Goal: Task Accomplishment & Management: Use online tool/utility

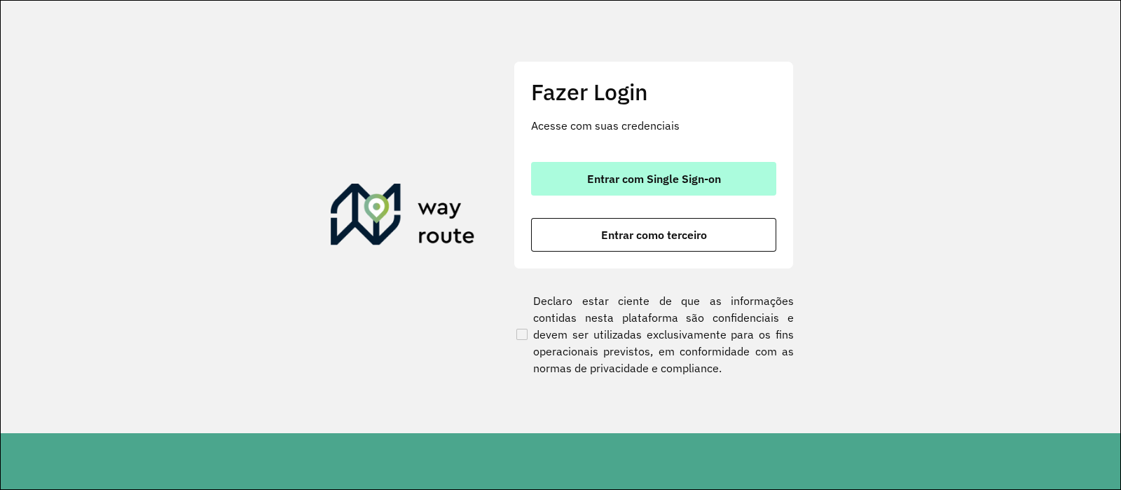
click at [650, 173] on span "Entrar com Single Sign-on" at bounding box center [654, 178] width 134 height 11
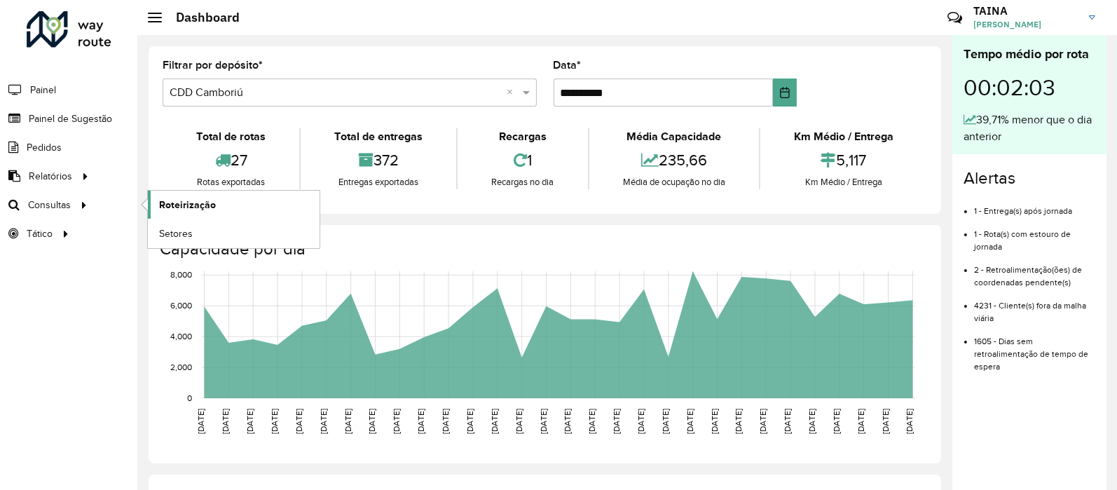
click at [232, 203] on link "Roteirização" at bounding box center [234, 205] width 172 height 28
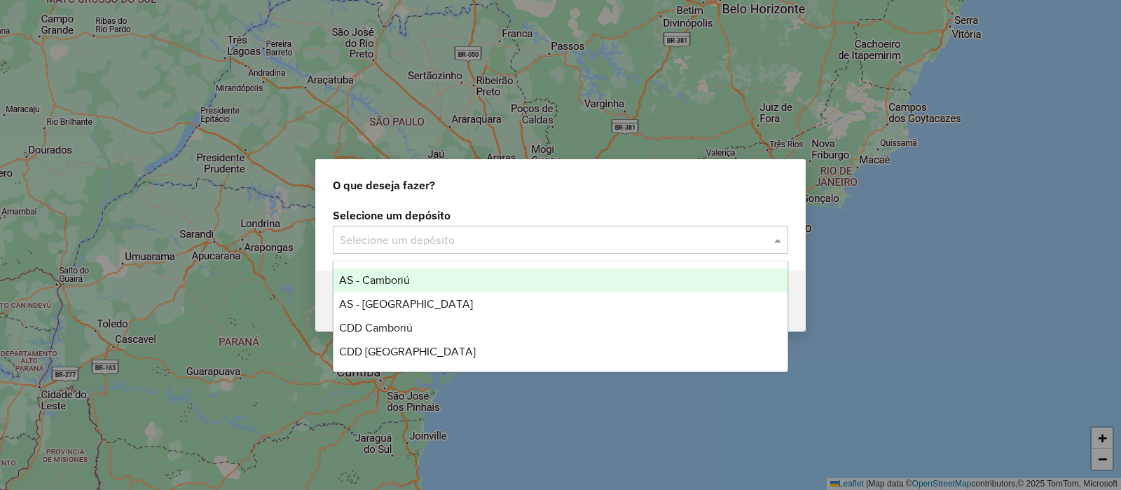
click at [524, 227] on div "Selecione um depósito" at bounding box center [560, 240] width 455 height 28
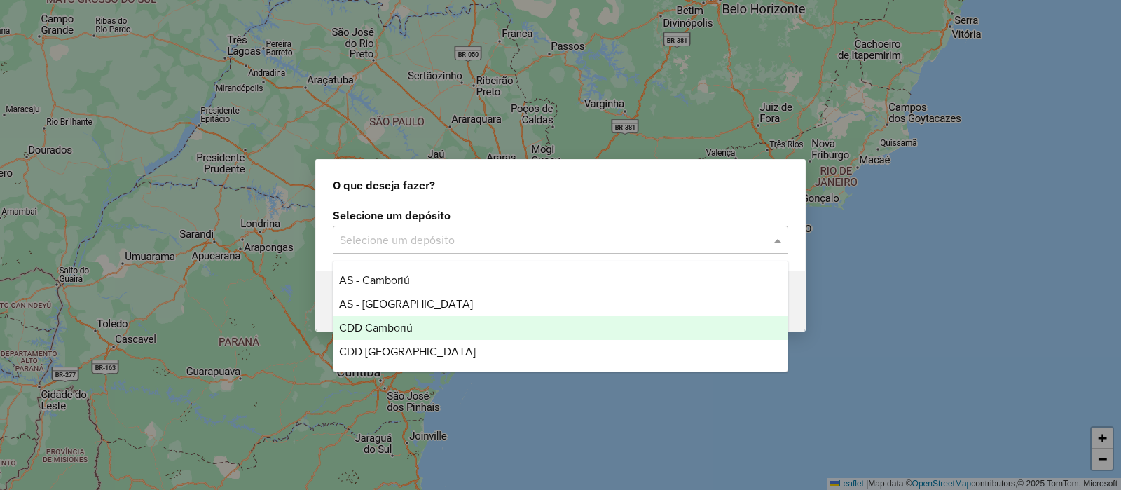
click at [497, 322] on div "CDD Camboriú" at bounding box center [561, 328] width 454 height 24
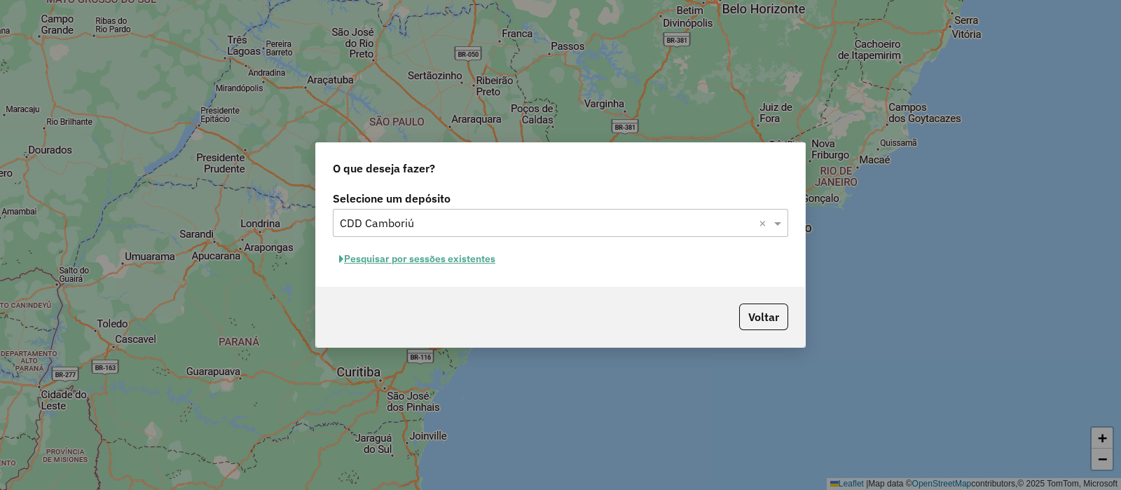
click at [445, 260] on button "Pesquisar por sessões existentes" at bounding box center [417, 259] width 169 height 22
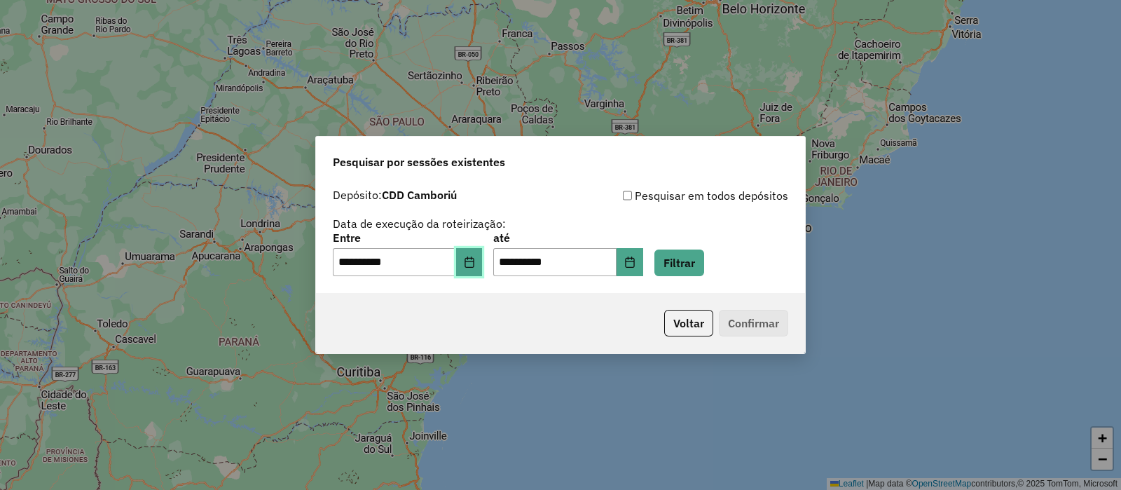
click at [483, 252] on button "Choose Date" at bounding box center [469, 262] width 27 height 28
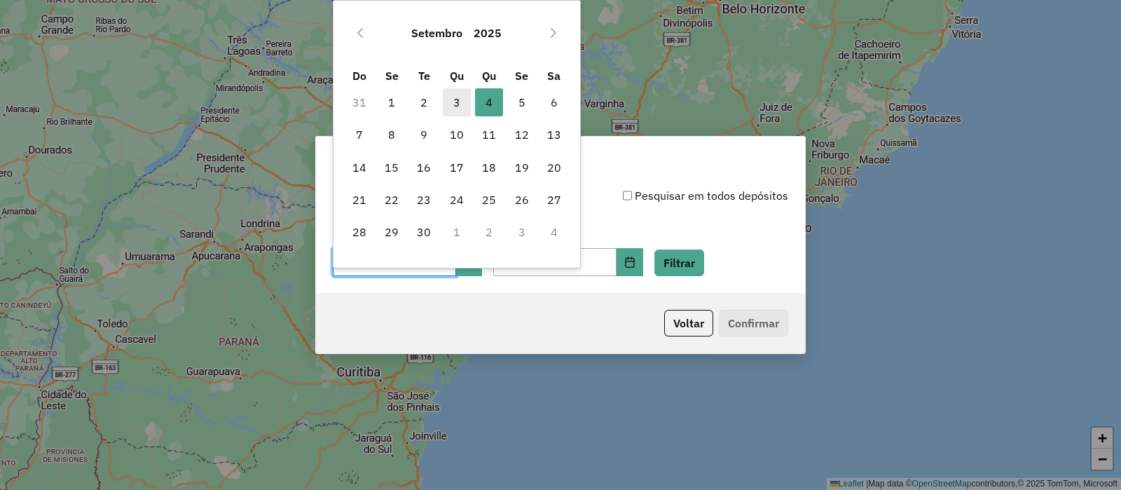
click at [453, 109] on span "3" at bounding box center [457, 102] width 28 height 28
type input "**********"
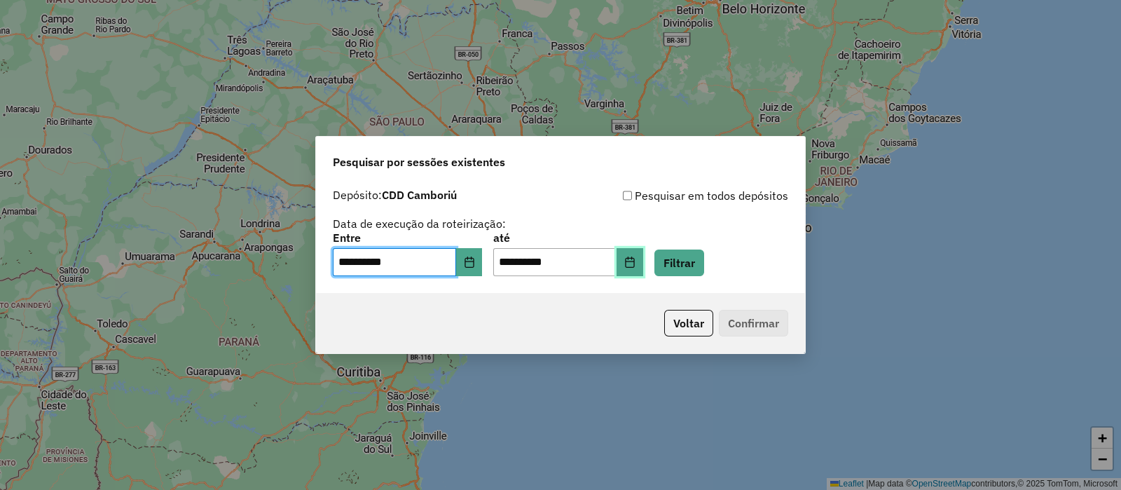
click at [642, 261] on button "Choose Date" at bounding box center [630, 262] width 27 height 28
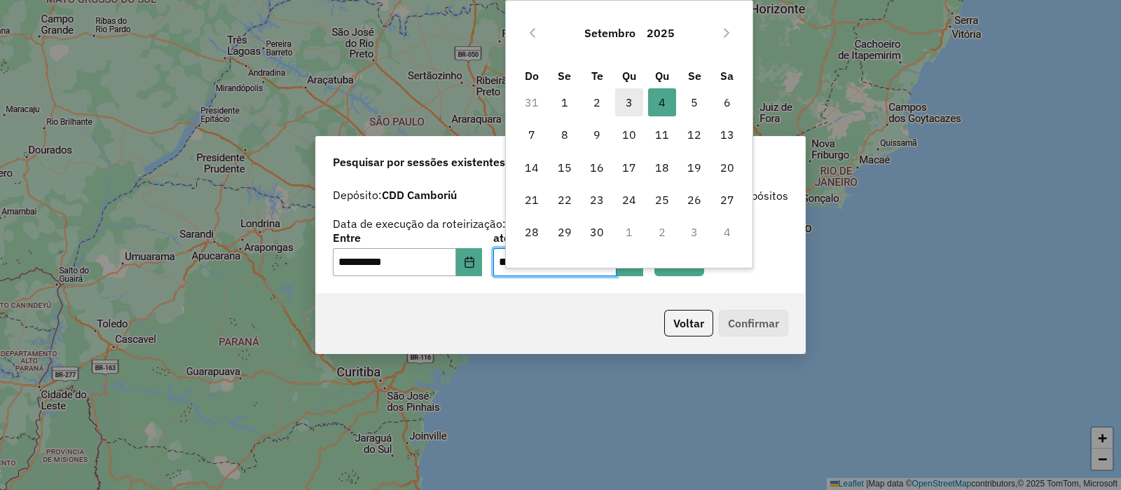
click at [627, 103] on span "3" at bounding box center [629, 102] width 28 height 28
type input "**********"
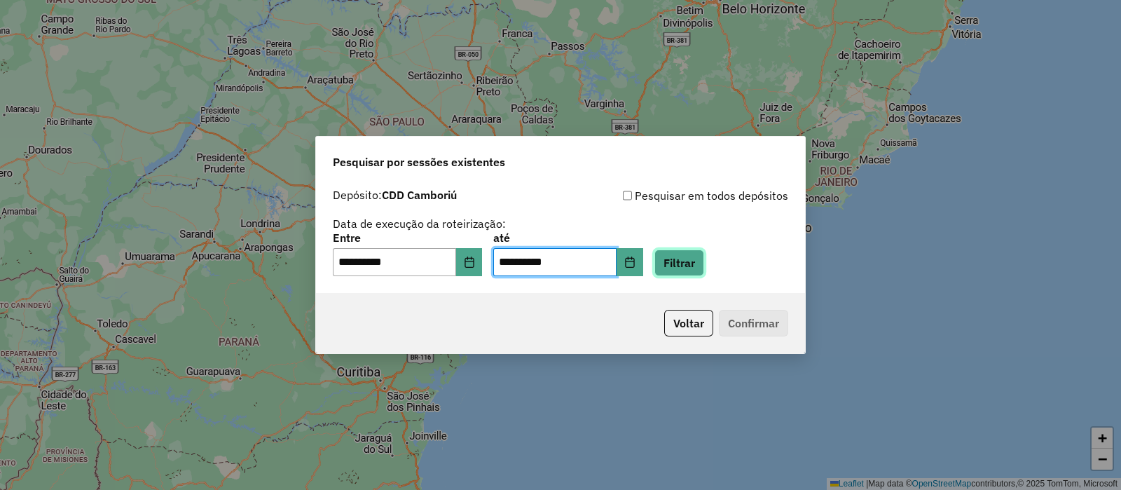
click at [704, 268] on button "Filtrar" at bounding box center [679, 262] width 50 height 27
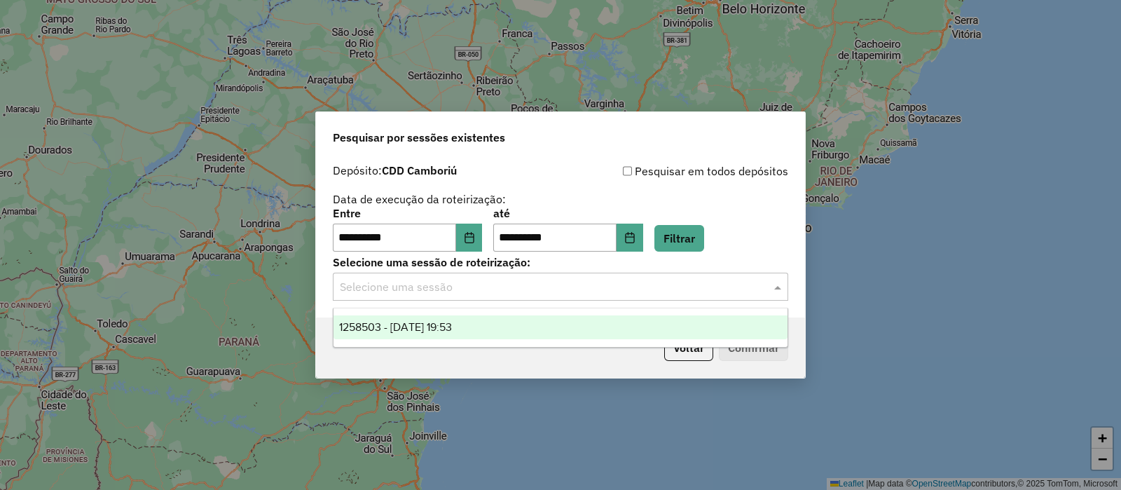
click at [638, 289] on input "text" at bounding box center [546, 287] width 413 height 17
click at [565, 338] on div "1258503 - 03/09/2025 19:53" at bounding box center [561, 327] width 454 height 24
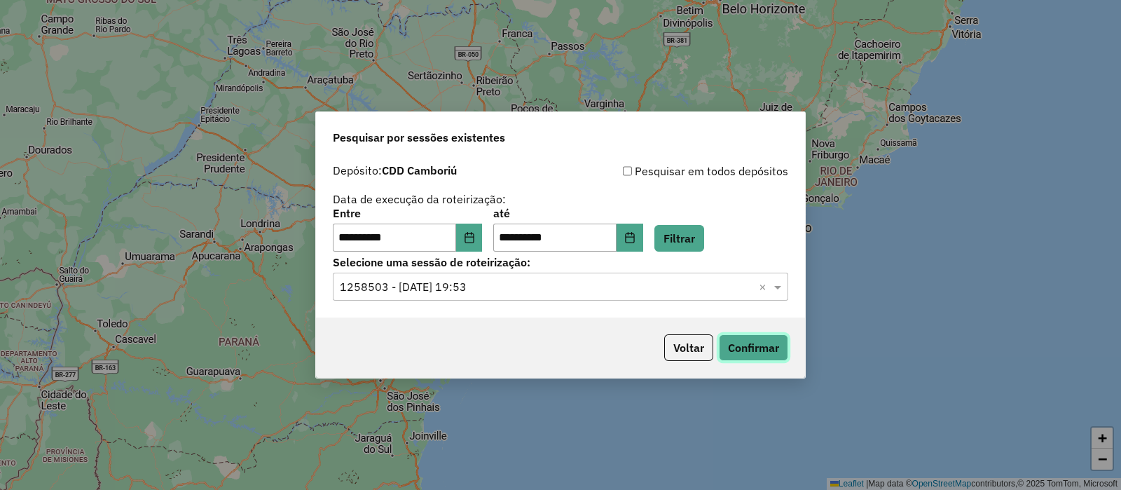
click at [738, 350] on button "Confirmar" at bounding box center [753, 347] width 69 height 27
click at [596, 275] on div "Selecione uma sessão × 1258503 - 03/09/2025 19:53 ×" at bounding box center [560, 287] width 455 height 28
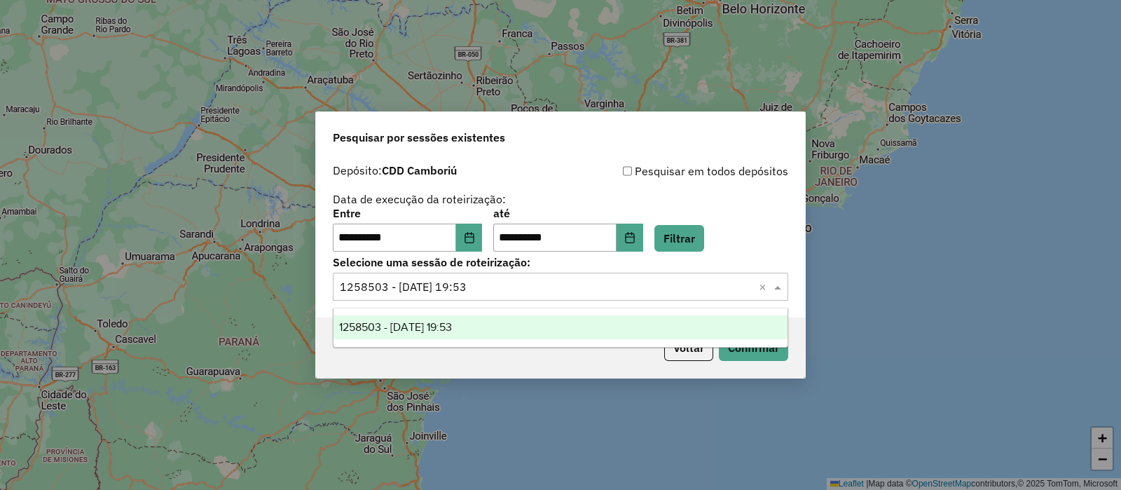
click at [413, 326] on span "1258503 - 03/09/2025 19:53" at bounding box center [395, 327] width 113 height 12
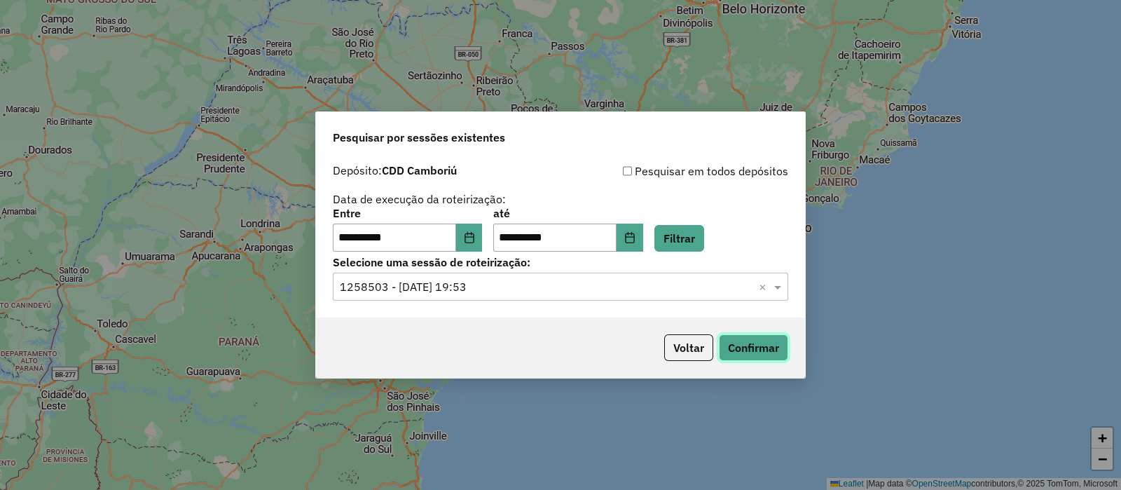
click at [753, 344] on button "Confirmar" at bounding box center [753, 347] width 69 height 27
click at [475, 235] on icon "Choose Date" at bounding box center [469, 237] width 11 height 11
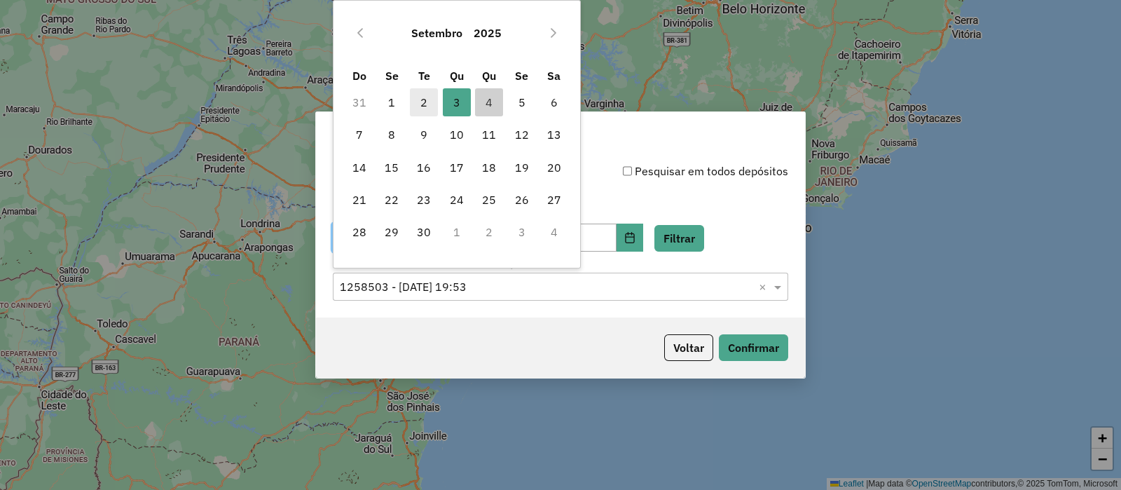
click at [430, 105] on span "2" at bounding box center [424, 102] width 28 height 28
type input "**********"
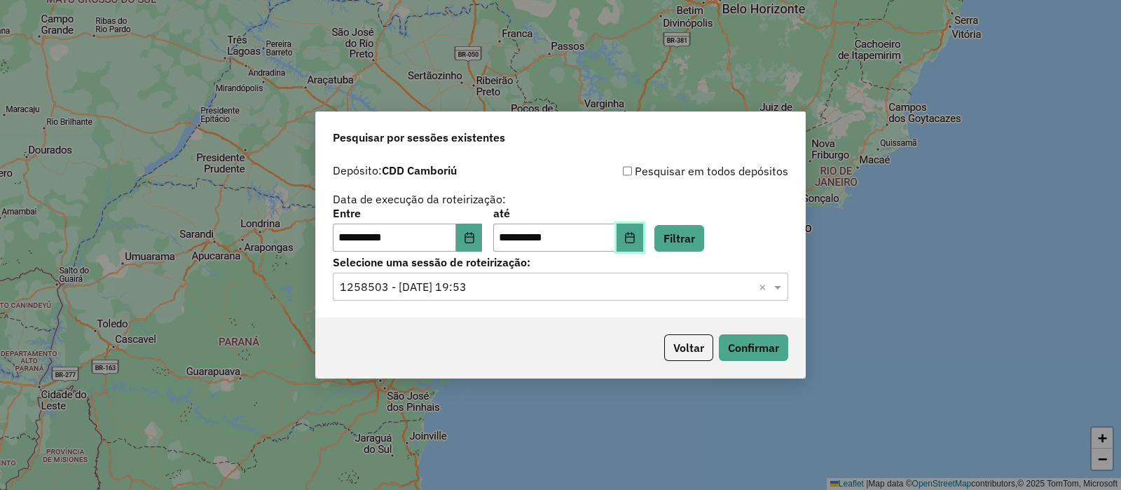
click at [643, 247] on button "Choose Date" at bounding box center [630, 238] width 27 height 28
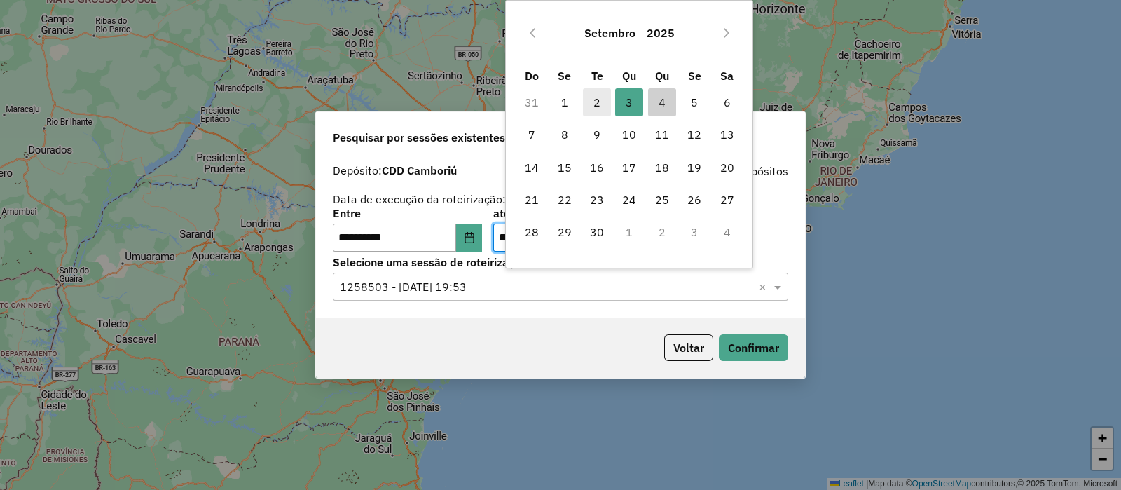
click at [603, 95] on span "2" at bounding box center [597, 102] width 28 height 28
type input "**********"
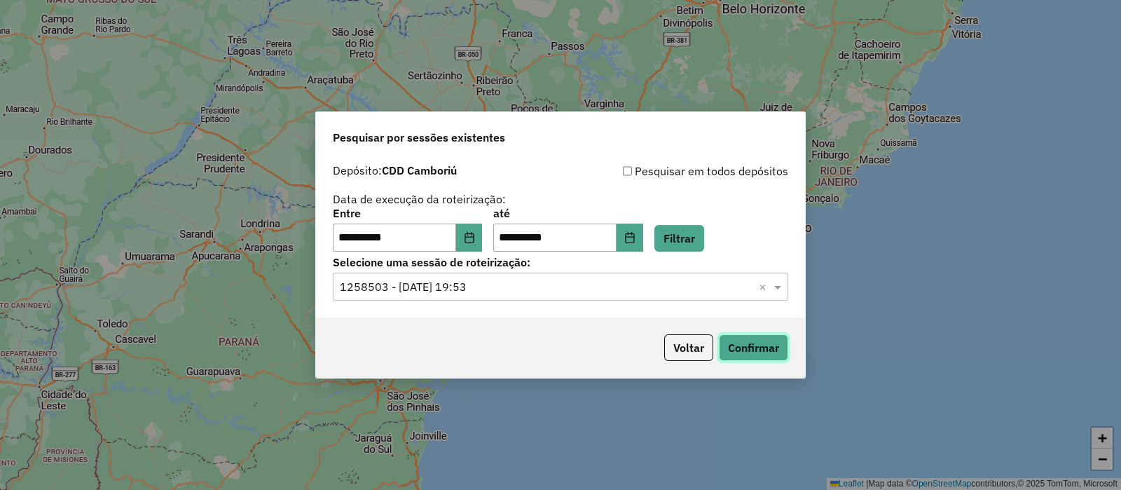
click at [749, 355] on button "Confirmar" at bounding box center [753, 347] width 69 height 27
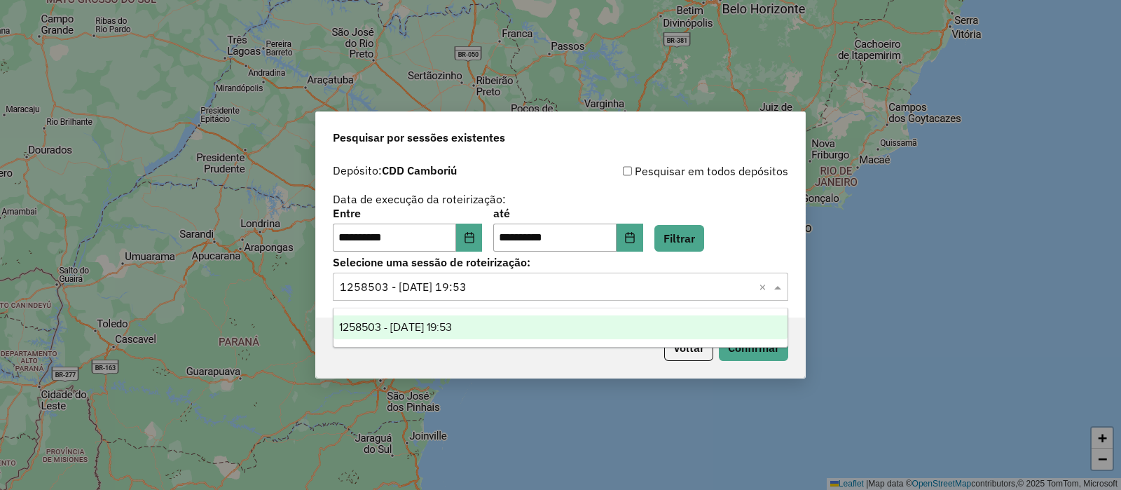
click at [607, 273] on div "Selecione uma sessão × 1258503 - 03/09/2025 19:53 ×" at bounding box center [560, 287] width 455 height 28
click at [593, 336] on div "1258503 - 03/09/2025 19:53" at bounding box center [561, 327] width 454 height 24
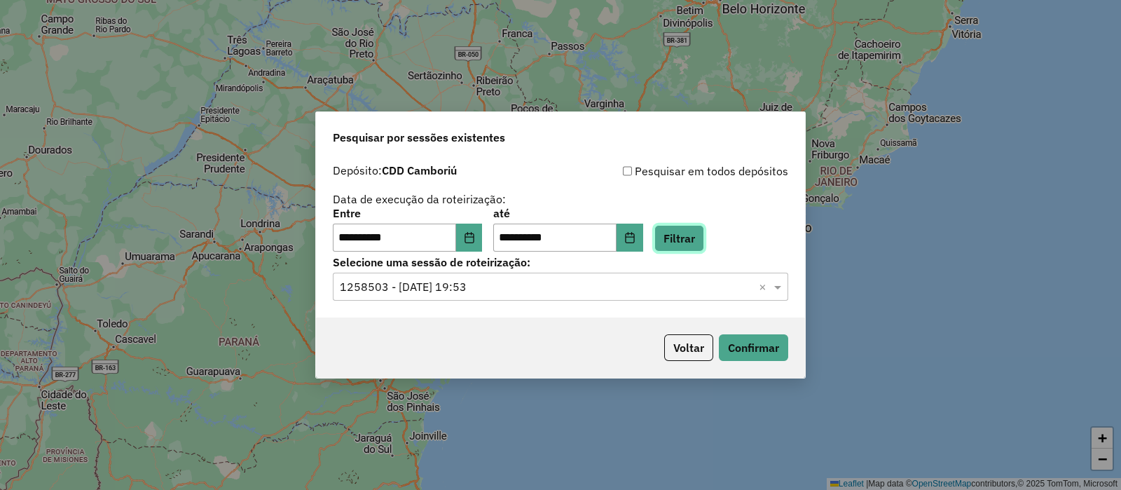
click at [704, 242] on button "Filtrar" at bounding box center [679, 238] width 50 height 27
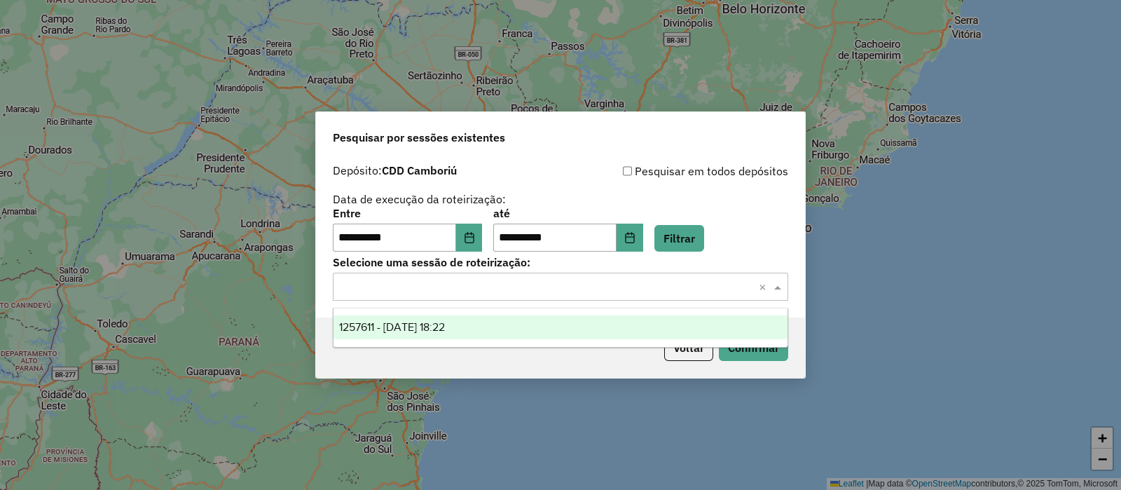
click at [568, 289] on input "text" at bounding box center [546, 287] width 413 height 17
click at [483, 323] on div "1257611 - 02/09/2025 18:22" at bounding box center [561, 327] width 454 height 24
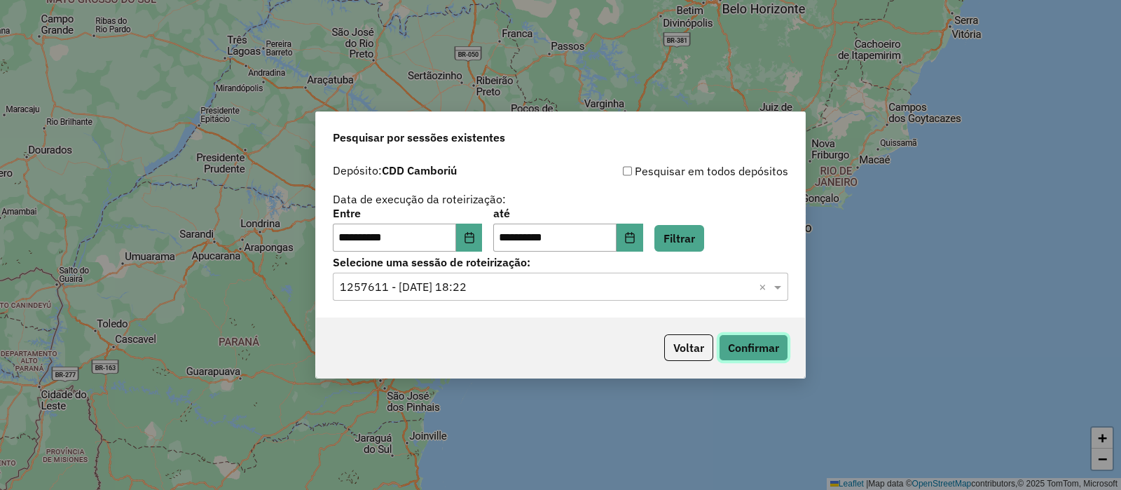
click at [743, 339] on button "Confirmar" at bounding box center [753, 347] width 69 height 27
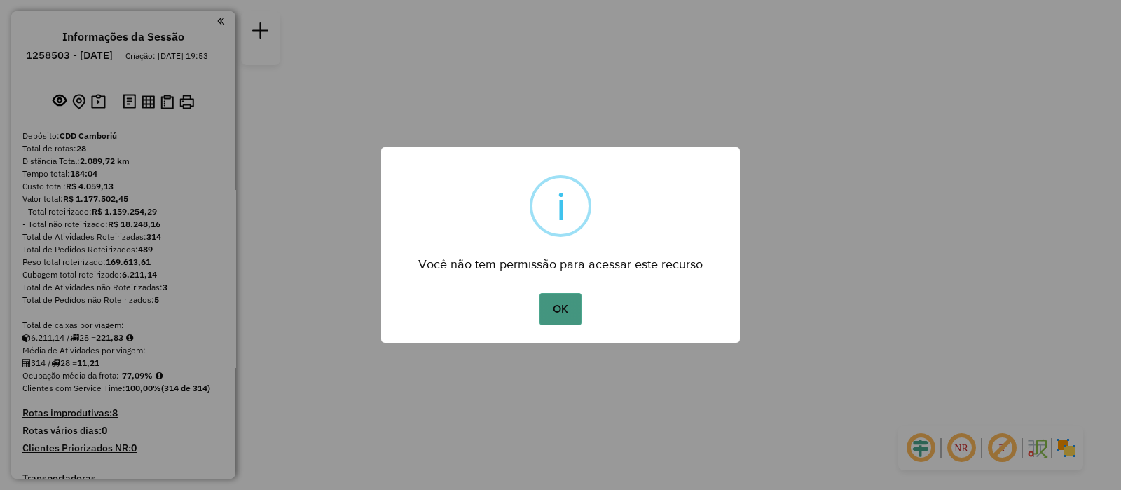
click at [571, 306] on button "OK" at bounding box center [560, 309] width 41 height 32
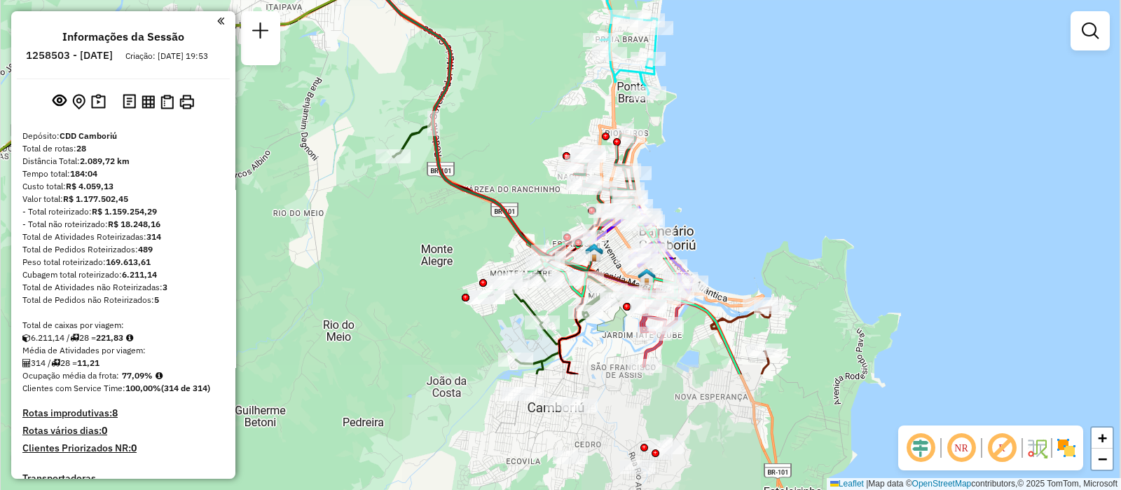
drag, startPoint x: 627, startPoint y: 288, endPoint x: 524, endPoint y: 122, distance: 195.4
click at [524, 122] on div "Janela de atendimento Grade de atendimento Capacidade Transportadoras Veículos …" at bounding box center [560, 245] width 1121 height 490
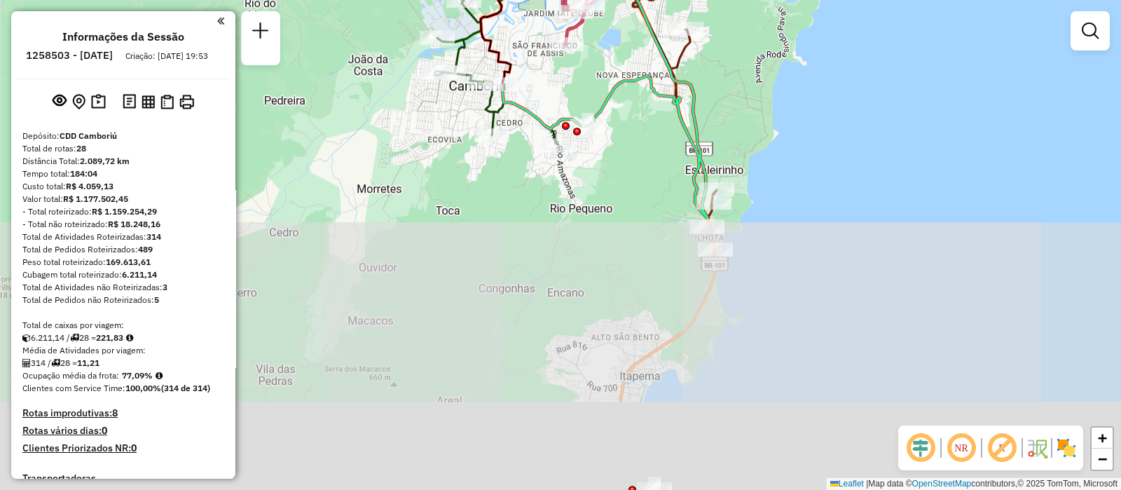
drag, startPoint x: 694, startPoint y: 371, endPoint x: 615, endPoint y: 29, distance: 350.1
click at [615, 29] on div "Janela de atendimento Grade de atendimento Capacidade Transportadoras Veículos …" at bounding box center [560, 245] width 1121 height 490
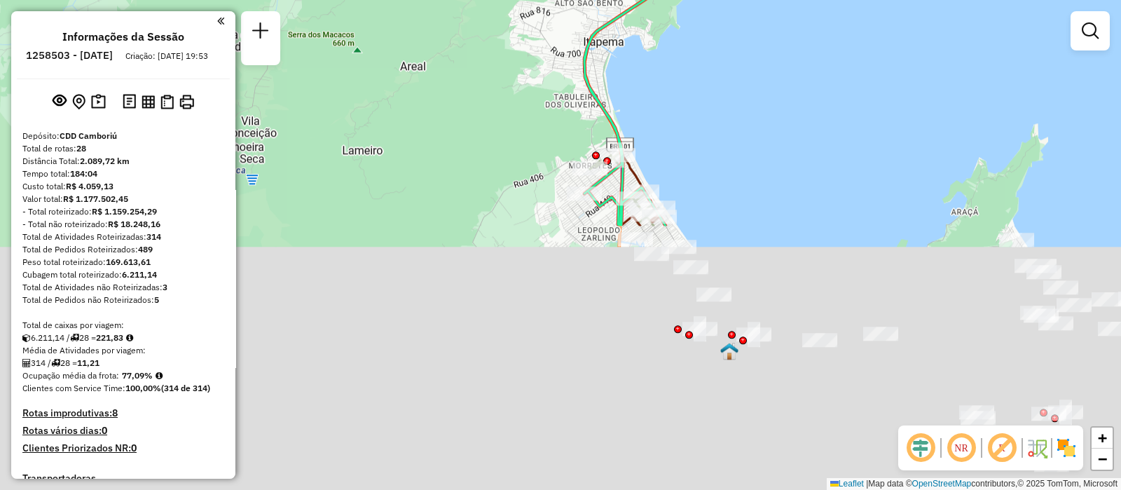
drag, startPoint x: 606, startPoint y: 317, endPoint x: 569, endPoint y: 3, distance: 316.8
click at [569, 3] on div "Rota 5 - Placa RXR2B15 92602530 - REST OLHO D AGUA Janela de atendimento Grade …" at bounding box center [560, 245] width 1121 height 490
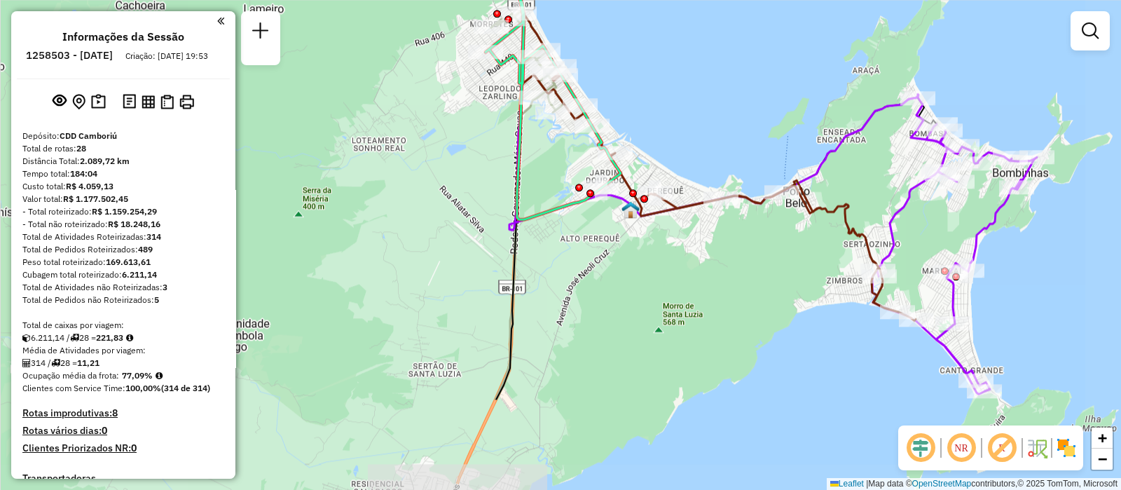
drag, startPoint x: 606, startPoint y: 314, endPoint x: 509, endPoint y: 175, distance: 169.1
click at [509, 175] on icon at bounding box center [553, 16] width 135 height 408
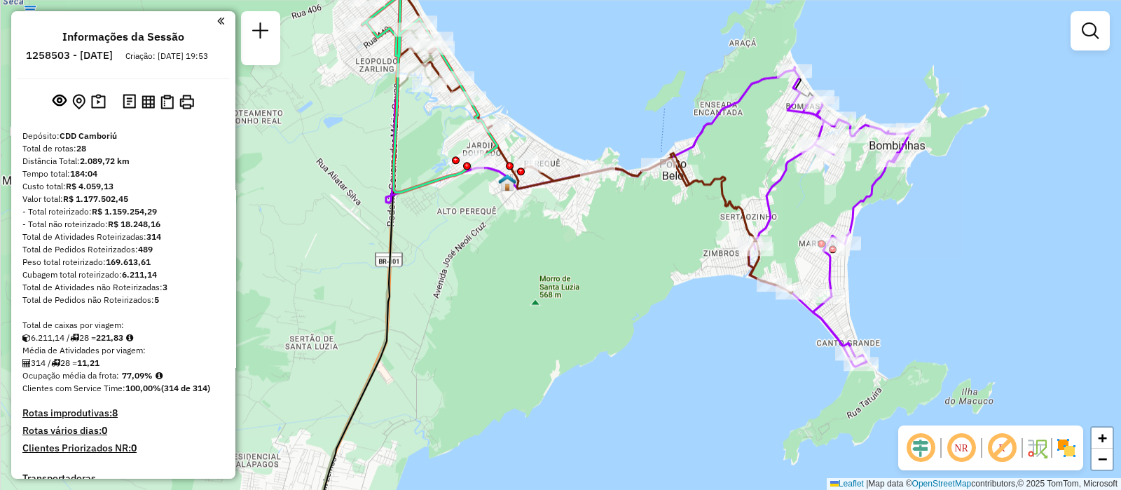
drag, startPoint x: 795, startPoint y: 266, endPoint x: 672, endPoint y: 236, distance: 126.9
click at [672, 236] on div "Rota 5 - Placa RXR2B15 92602530 - REST OLHO D AGUA Janela de atendimento Grade …" at bounding box center [560, 245] width 1121 height 490
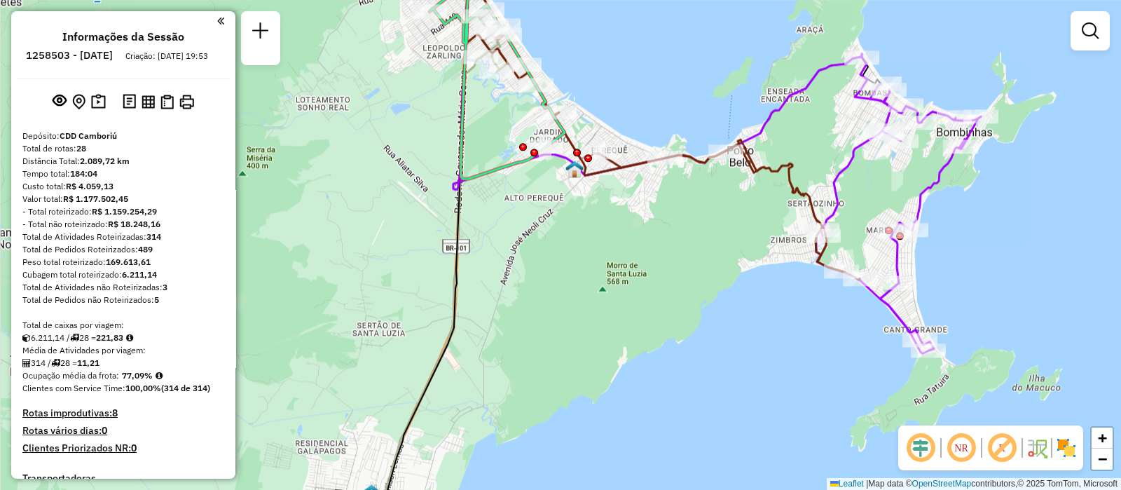
click at [1071, 443] on img at bounding box center [1066, 448] width 22 height 22
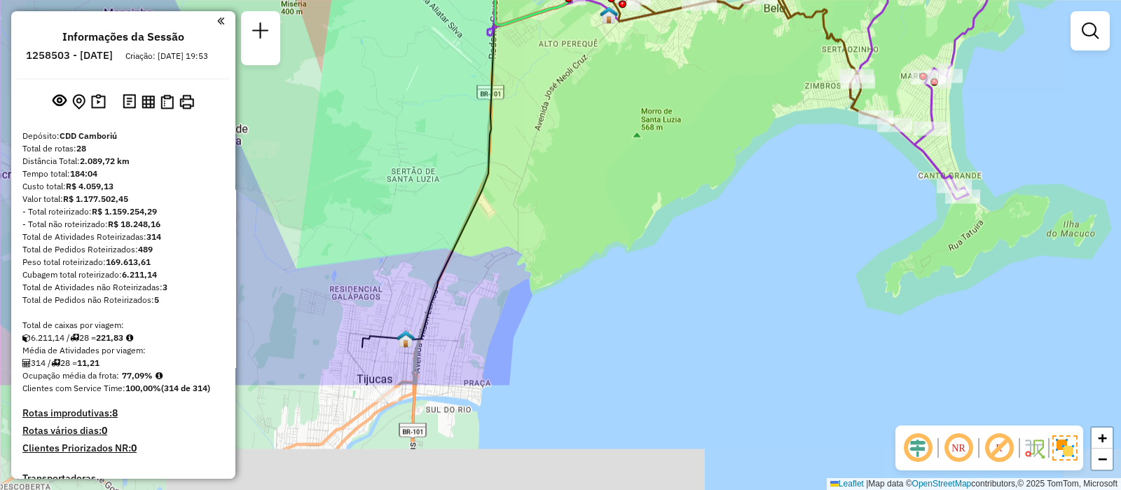
drag, startPoint x: 493, startPoint y: 282, endPoint x: 528, endPoint y: 128, distance: 158.1
click at [528, 128] on div "Rota 5 - Placa RXR2B15 92602530 - REST OLHO D AGUA Janela de atendimento Grade …" at bounding box center [560, 245] width 1121 height 490
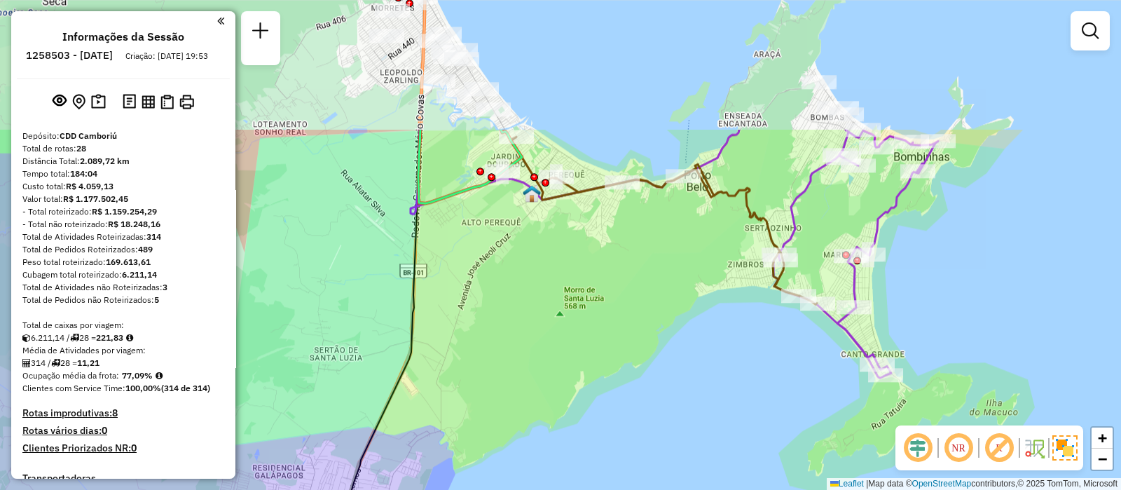
drag, startPoint x: 560, startPoint y: 205, endPoint x: 470, endPoint y: 442, distance: 253.2
click at [470, 442] on div "Rota 5 - Placa RXR2B15 92602530 - REST OLHO D AGUA Janela de atendimento Grade …" at bounding box center [560, 245] width 1121 height 490
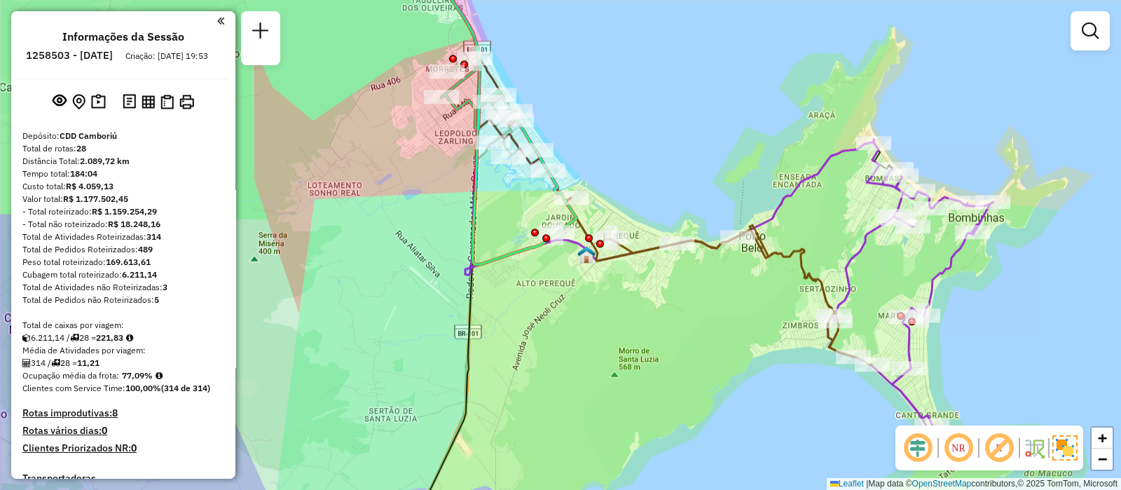
drag, startPoint x: 466, startPoint y: 316, endPoint x: 537, endPoint y: 320, distance: 70.9
click at [537, 320] on div "Rota 5 - Placa RXR2B15 92602530 - REST OLHO D AGUA Janela de atendimento Grade …" at bounding box center [560, 245] width 1121 height 490
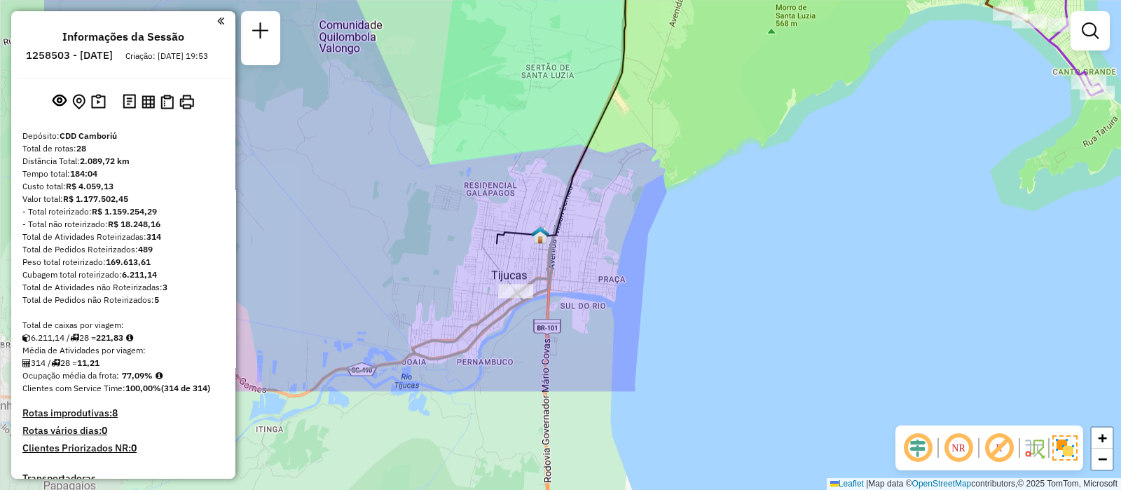
drag, startPoint x: 490, startPoint y: 397, endPoint x: 647, endPoint y: 249, distance: 215.1
click at [647, 249] on div "Rota 5 - Placa RXR2B15 92602530 - REST OLHO D AGUA Janela de atendimento Grade …" at bounding box center [560, 245] width 1121 height 490
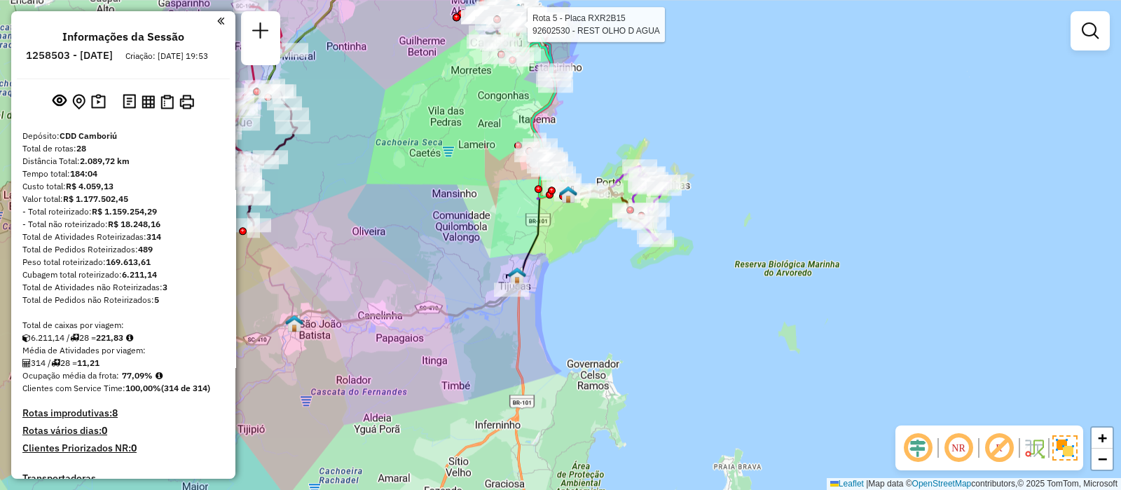
drag, startPoint x: 599, startPoint y: 258, endPoint x: 692, endPoint y: 271, distance: 93.4
click at [692, 271] on div "Rota 5 - Placa RXR2B15 92602530 - REST OLHO D AGUA Janela de atendimento Grade …" at bounding box center [560, 245] width 1121 height 490
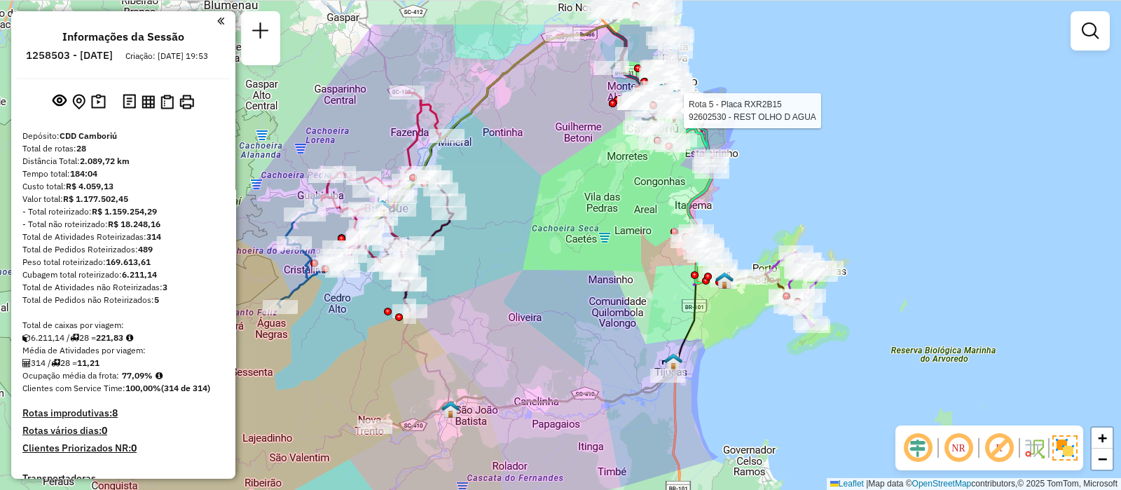
drag, startPoint x: 610, startPoint y: 239, endPoint x: 673, endPoint y: 312, distance: 96.9
click at [673, 312] on div "Rota 5 - Placa RXR2B15 92602530 - REST OLHO D AGUA Janela de atendimento Grade …" at bounding box center [560, 245] width 1121 height 490
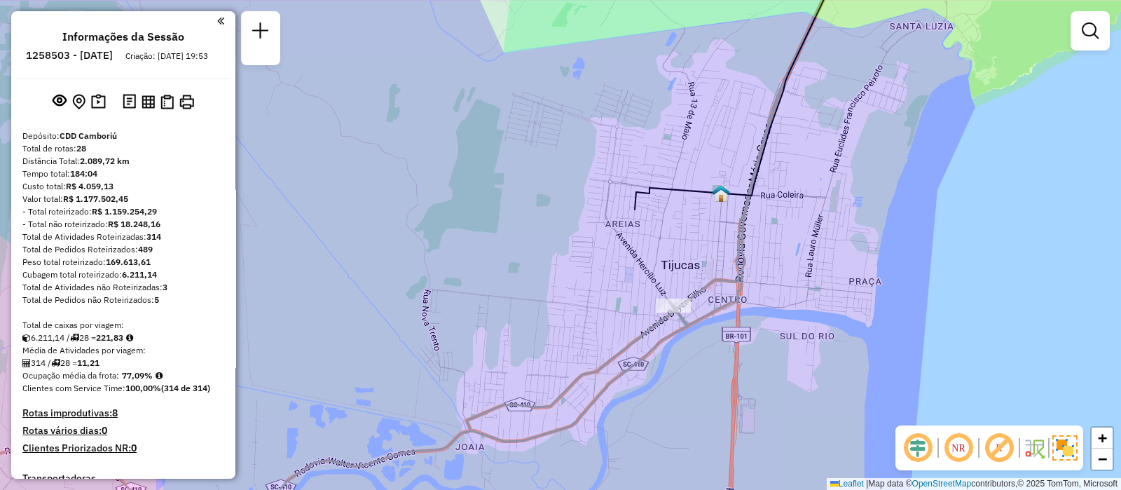
drag, startPoint x: 678, startPoint y: 397, endPoint x: 662, endPoint y: 348, distance: 52.1
click at [662, 348] on div "Rota 5 - Placa RXR2B15 92602530 - REST OLHO D AGUA Janela de atendimento Grade …" at bounding box center [560, 245] width 1121 height 490
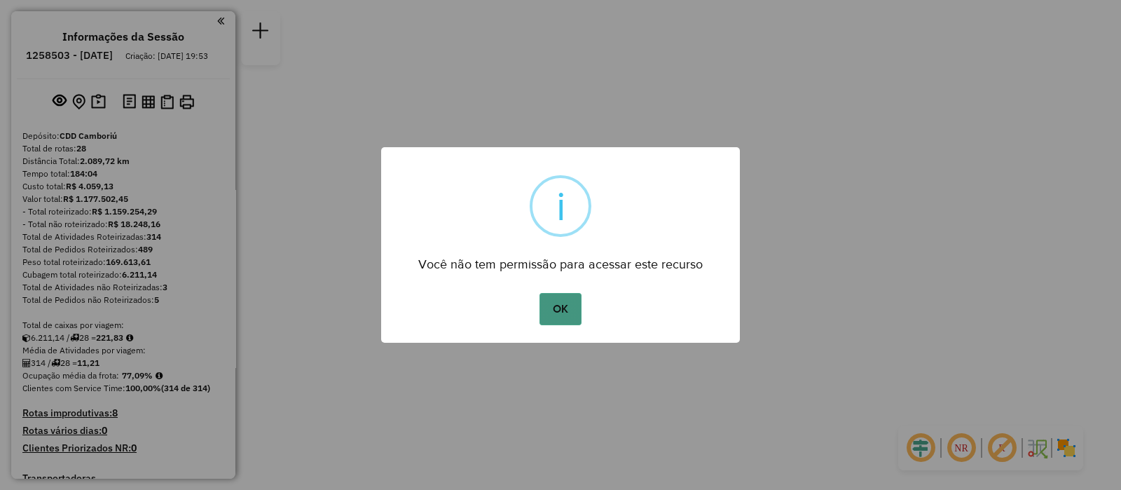
click at [555, 306] on button "OK" at bounding box center [560, 309] width 41 height 32
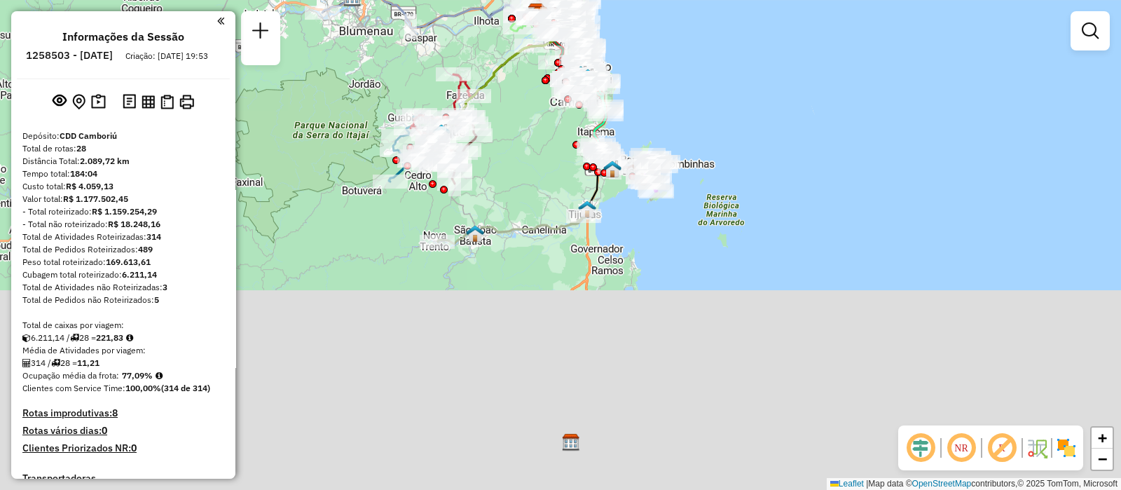
drag, startPoint x: 545, startPoint y: 398, endPoint x: 525, endPoint y: 168, distance: 230.7
click at [525, 168] on div "Janela de atendimento Grade de atendimento Capacidade Transportadoras Veículos …" at bounding box center [560, 245] width 1121 height 490
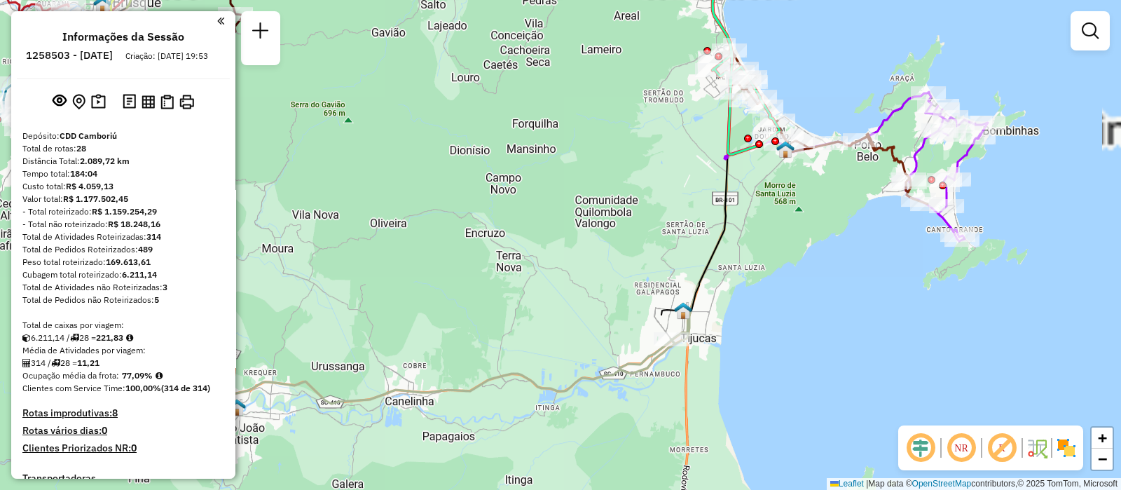
drag, startPoint x: 634, startPoint y: 232, endPoint x: 517, endPoint y: 200, distance: 121.2
click at [517, 200] on div "Rota 7 - Placa FVZ4J36 92619967 - EMPORIO 42 CARNES PR Janela de atendimento Gr…" at bounding box center [560, 245] width 1121 height 490
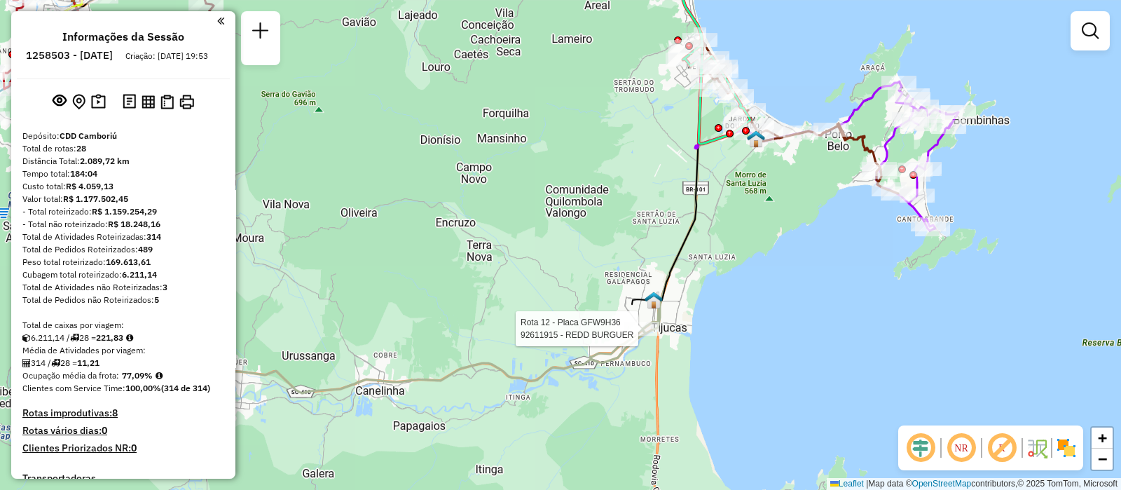
select select "**********"
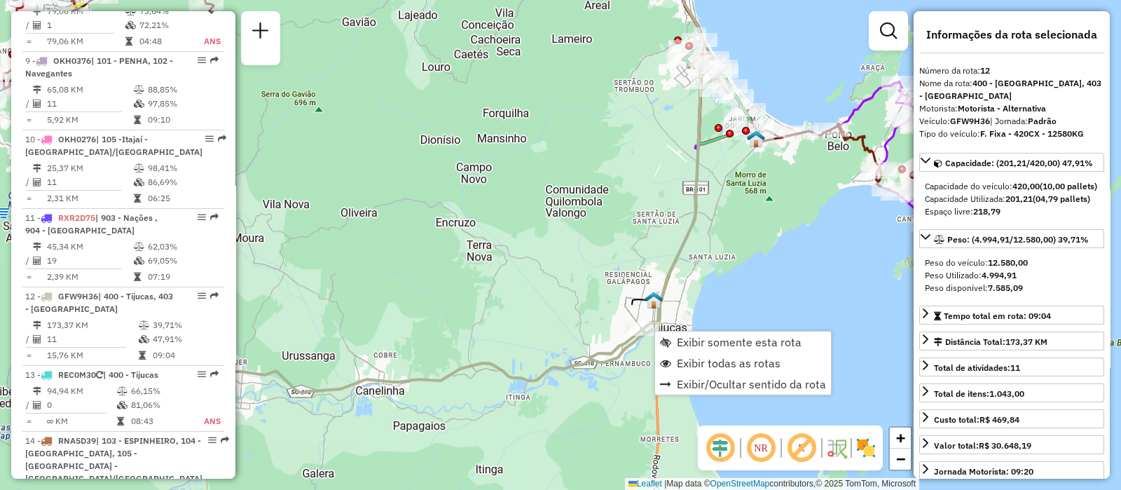
scroll to position [1473, 0]
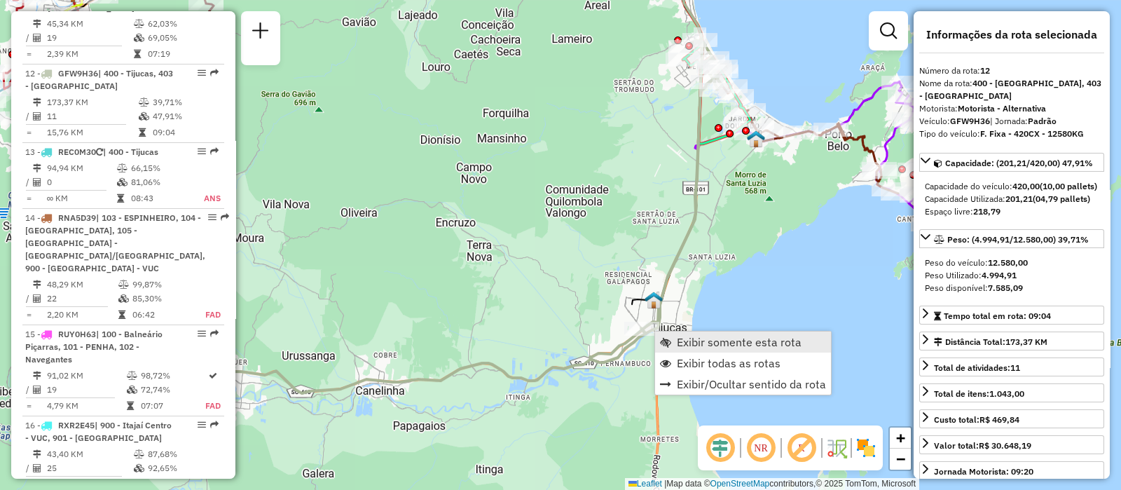
click at [701, 343] on span "Exibir somente esta rota" at bounding box center [739, 341] width 125 height 11
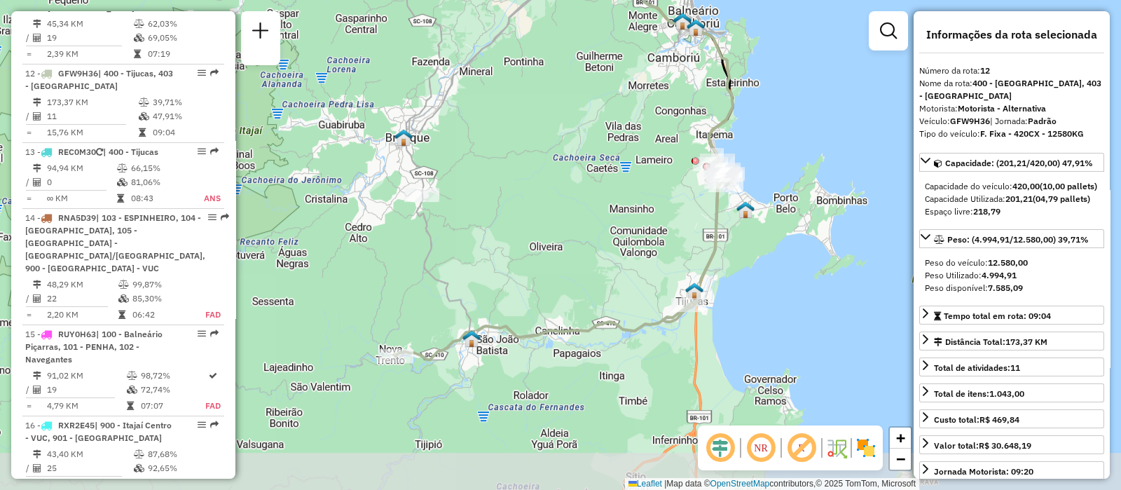
drag, startPoint x: 467, startPoint y: 392, endPoint x: 467, endPoint y: 276, distance: 115.6
click at [467, 276] on div "Janela de atendimento Grade de atendimento Capacidade Transportadoras Veículos …" at bounding box center [560, 245] width 1121 height 490
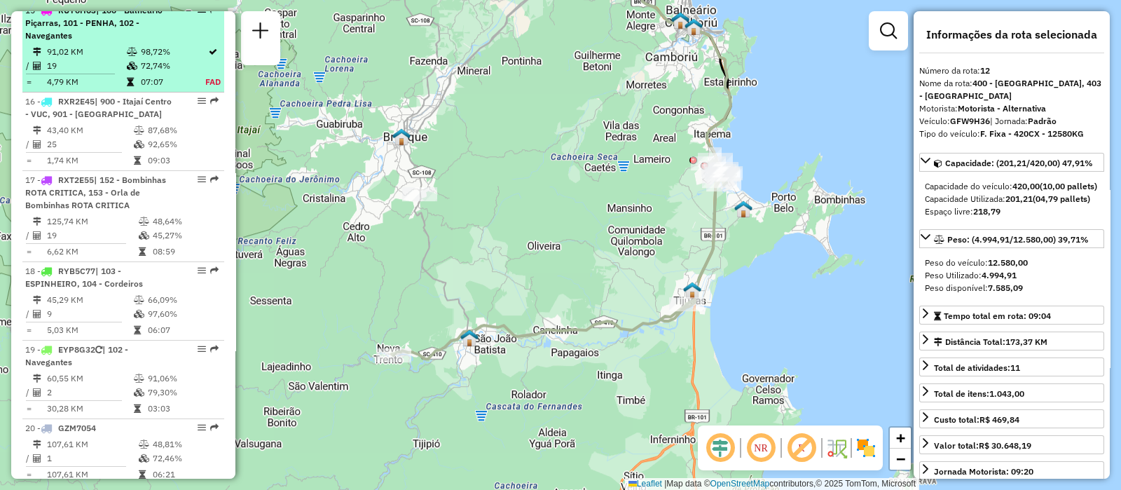
scroll to position [1797, 0]
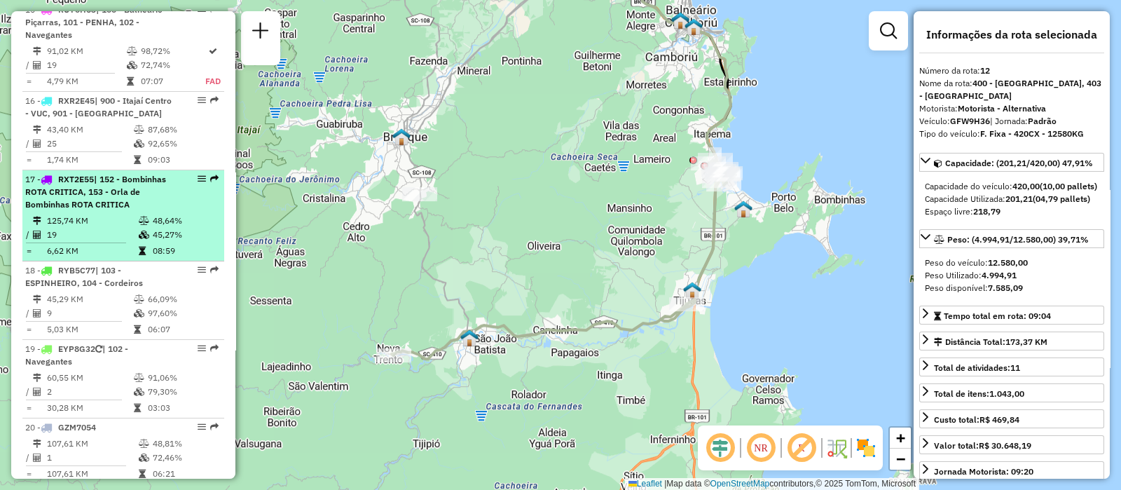
click at [114, 174] on span "| 152 - Bombinhas ROTA CRITICA, 153 - Orla de Bombinhas ROTA CRITICA" at bounding box center [95, 192] width 141 height 36
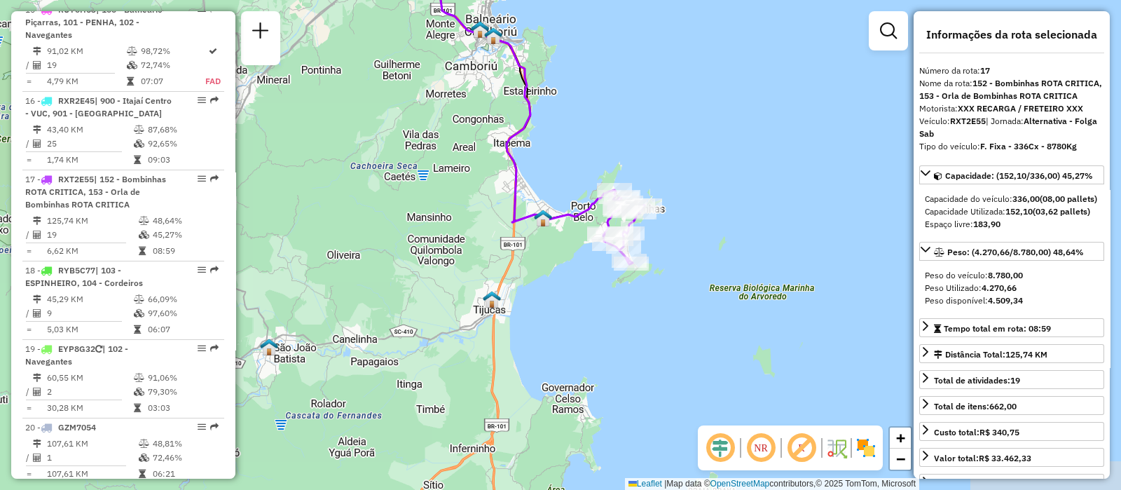
drag, startPoint x: 463, startPoint y: 350, endPoint x: 425, endPoint y: 191, distance: 164.3
click at [425, 191] on div "Janela de atendimento Grade de atendimento Capacidade Transportadoras Veículos …" at bounding box center [560, 245] width 1121 height 490
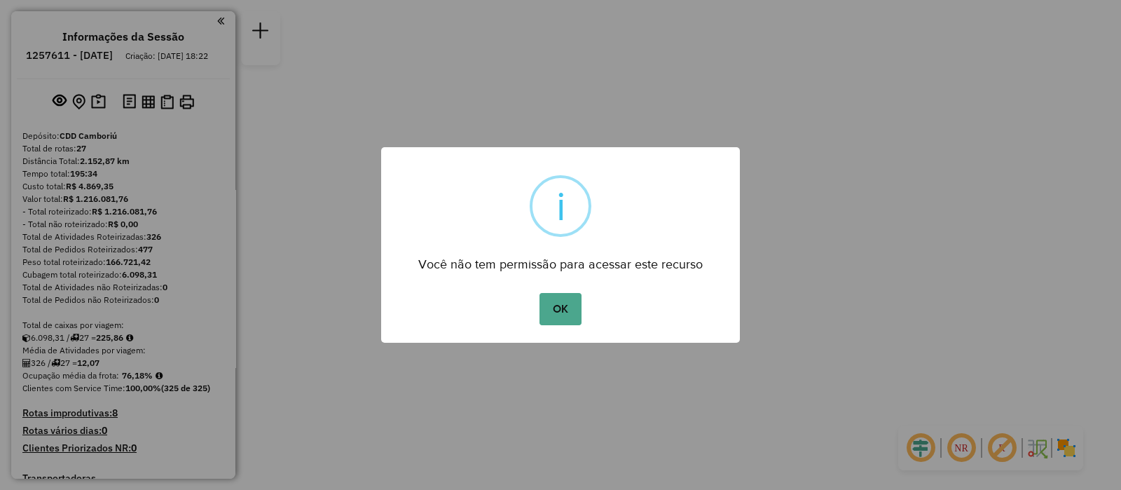
click at [583, 304] on div "OK No Cancel" at bounding box center [560, 308] width 359 height 39
click at [570, 297] on button "OK" at bounding box center [560, 309] width 41 height 32
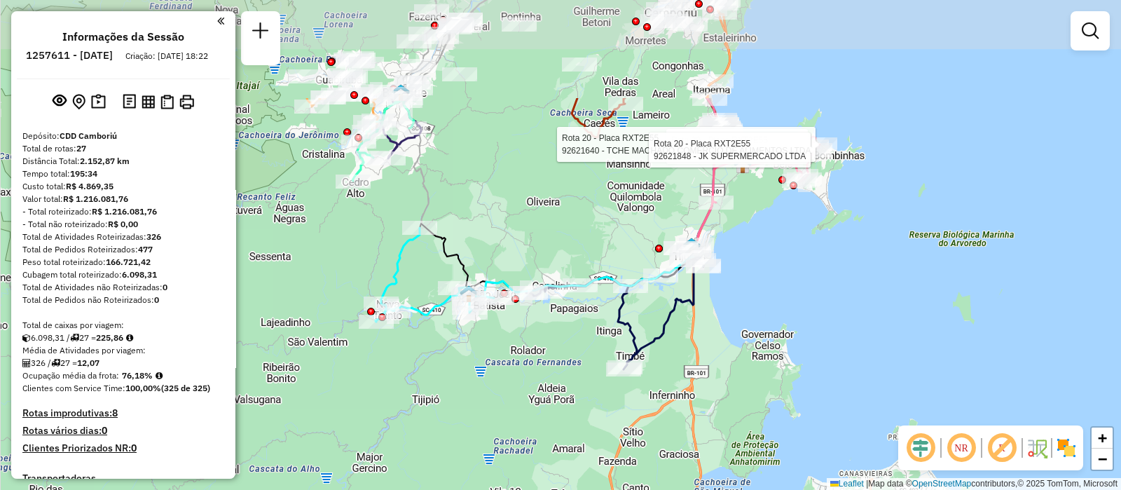
drag, startPoint x: 582, startPoint y: 205, endPoint x: 575, endPoint y: 352, distance: 147.3
click at [575, 352] on div "Rota 20 - Placa RXT2E55 92618430 - DISK AGUAS CAVALLI Rota 20 - Placa RXT2E55 9…" at bounding box center [560, 245] width 1121 height 490
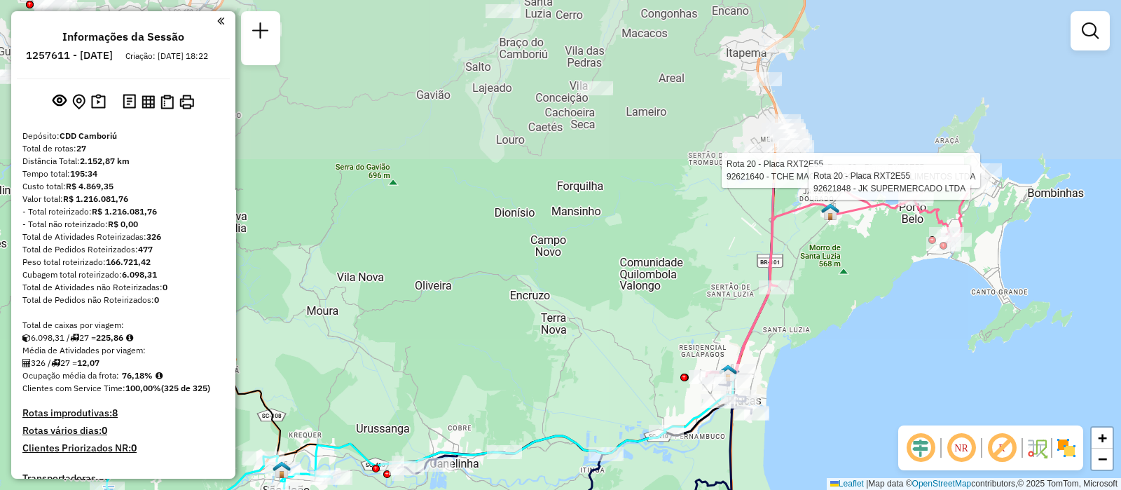
drag, startPoint x: 721, startPoint y: 170, endPoint x: 640, endPoint y: 402, distance: 245.5
click at [640, 402] on div "Rota 20 - Placa RXT2E55 92618430 - DISK AGUAS CAVALLI Rota 20 - Placa RXT2E55 9…" at bounding box center [560, 245] width 1121 height 490
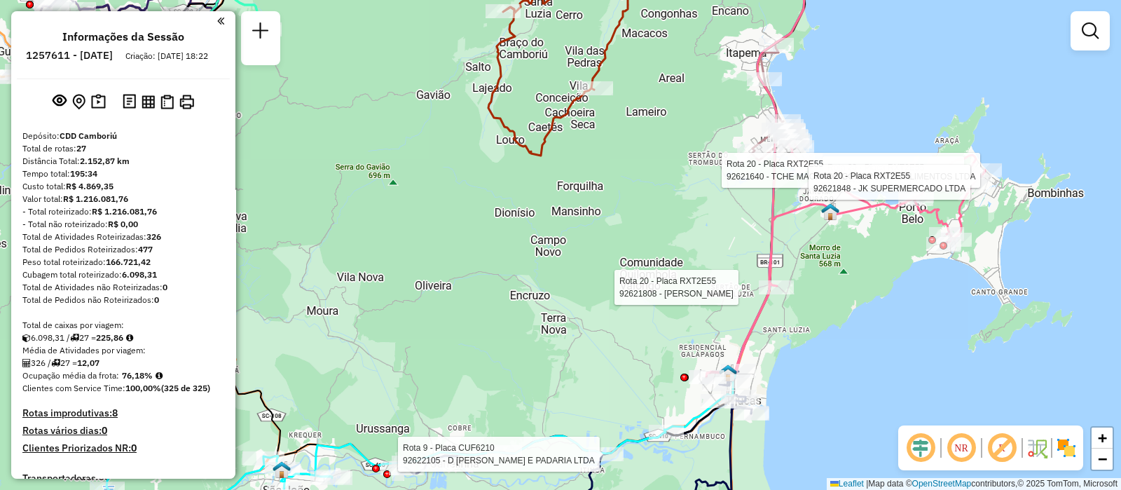
select select "**********"
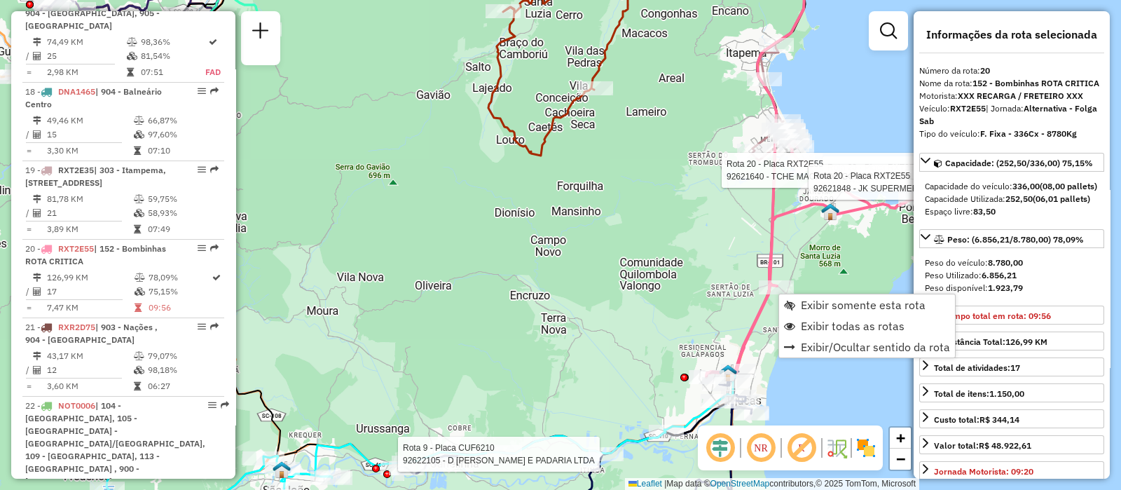
scroll to position [2112, 0]
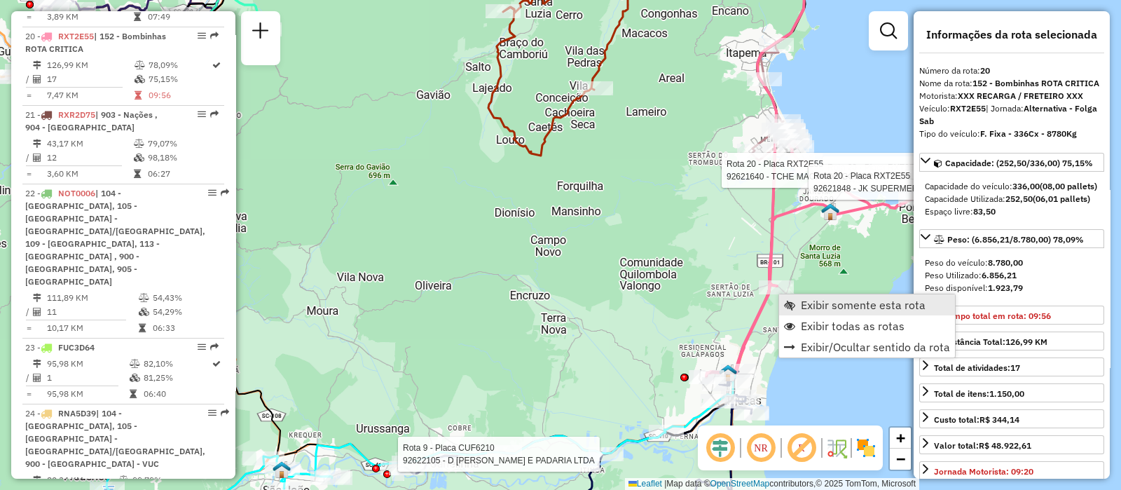
click at [820, 307] on span "Exibir somente esta rota" at bounding box center [863, 304] width 125 height 11
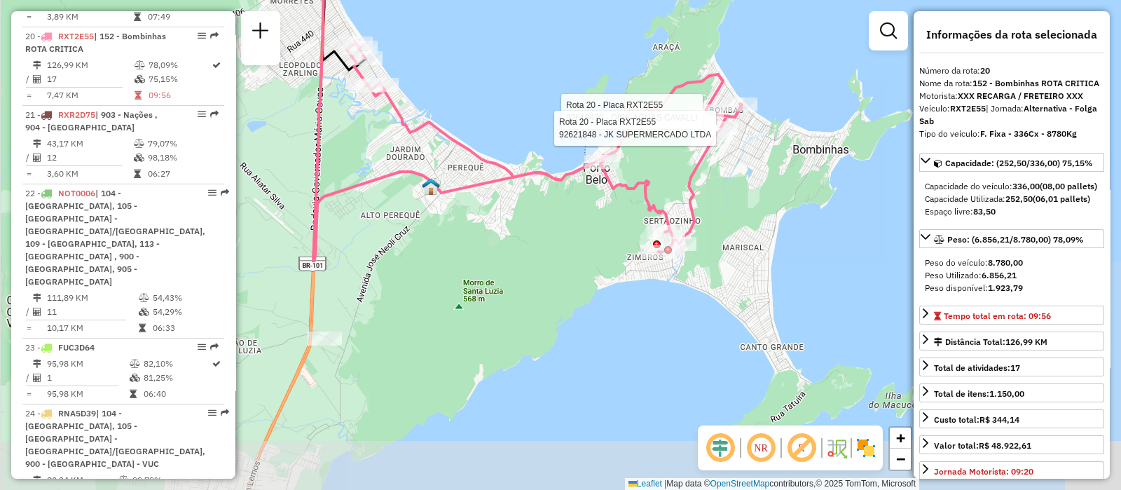
drag, startPoint x: 635, startPoint y: 394, endPoint x: 746, endPoint y: 117, distance: 298.1
click at [742, 117] on icon at bounding box center [528, 152] width 428 height 219
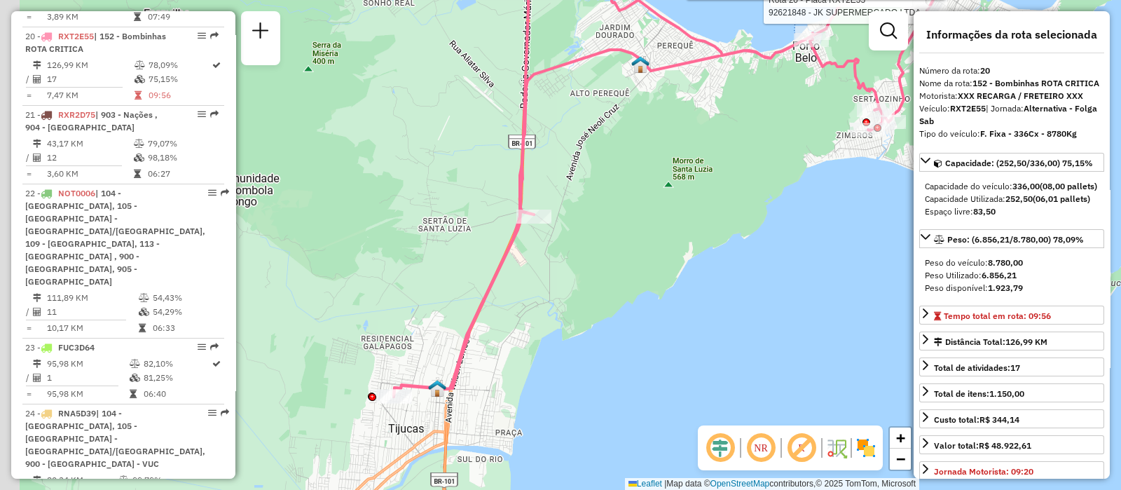
drag, startPoint x: 591, startPoint y: 293, endPoint x: 809, endPoint y: 170, distance: 250.0
click at [809, 170] on div "Rota 20 - Placa RXT2E55 92618430 - DISK AGUAS CAVALLI Rota 20 - Placa RXT2E55 9…" at bounding box center [560, 245] width 1121 height 490
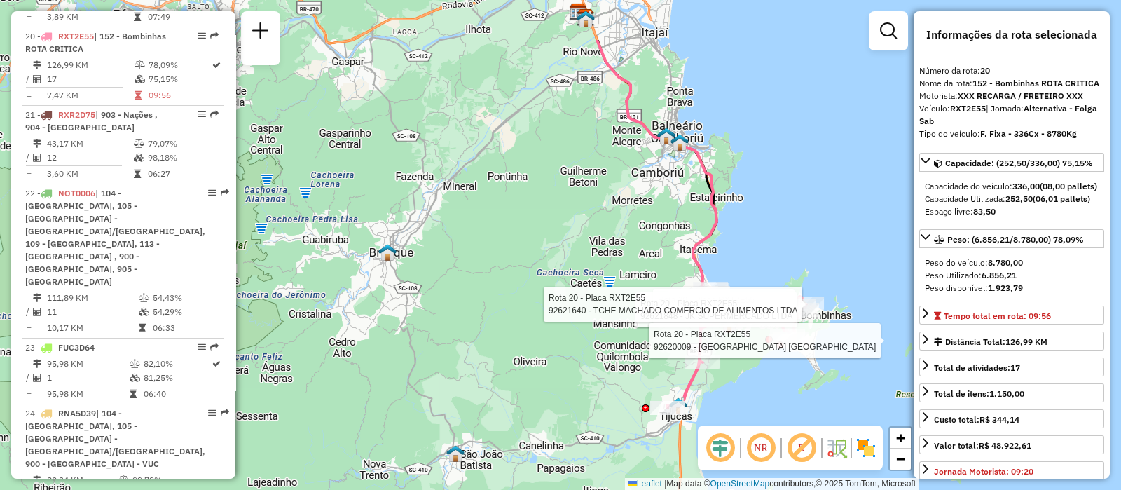
drag, startPoint x: 638, startPoint y: 126, endPoint x: 806, endPoint y: 215, distance: 190.9
click at [806, 215] on div "Rota 20 - Placa RXT2E55 92618430 - DISK AGUAS CAVALLI Rota 20 - Placa RXT2E55 9…" at bounding box center [560, 245] width 1121 height 490
